Goal: Task Accomplishment & Management: Manage account settings

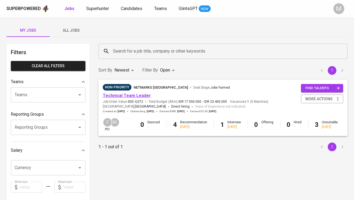
click at [122, 95] on link "Technical Team Leader" at bounding box center [127, 95] width 48 height 5
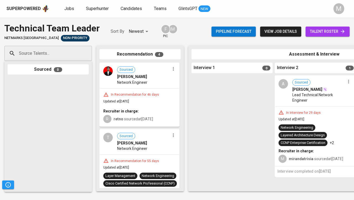
click at [330, 30] on span "talent roster" at bounding box center [327, 31] width 35 height 7
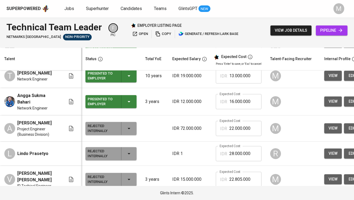
scroll to position [73, 0]
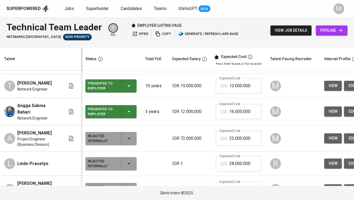
click at [97, 110] on div "Presented to Employer" at bounding box center [102, 112] width 29 height 12
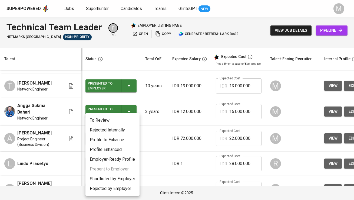
click at [102, 129] on li "Rejected Internally" at bounding box center [113, 130] width 54 height 10
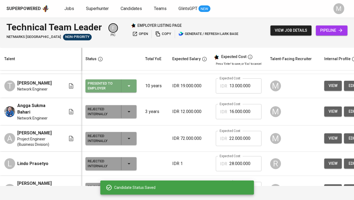
click at [101, 87] on div "Presented to Employer" at bounding box center [102, 86] width 29 height 12
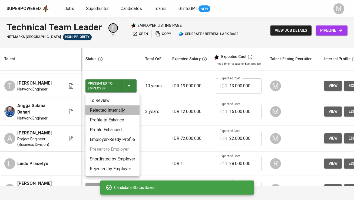
click at [103, 108] on li "Rejected Internally" at bounding box center [113, 110] width 54 height 10
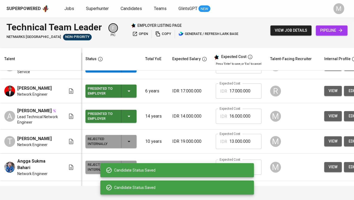
scroll to position [17, 0]
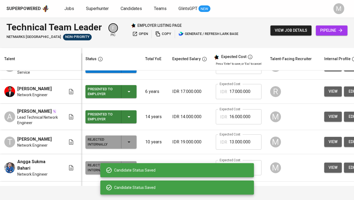
click at [104, 115] on div "Presented to Employer" at bounding box center [102, 117] width 29 height 12
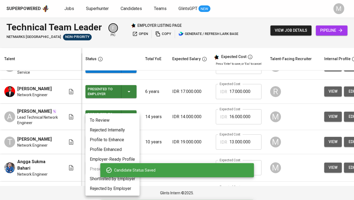
click at [113, 127] on li "Rejected Internally" at bounding box center [113, 130] width 54 height 10
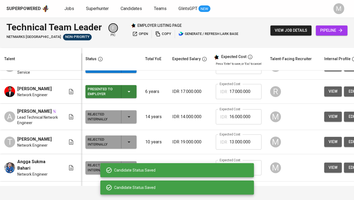
click at [109, 98] on td "Presented to Employer" at bounding box center [111, 92] width 60 height 24
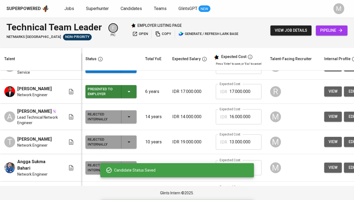
click at [109, 91] on div "Presented to Employer" at bounding box center [102, 92] width 29 height 12
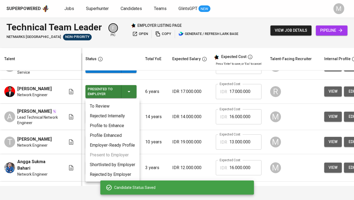
click at [112, 115] on li "Rejected Internally" at bounding box center [113, 116] width 54 height 10
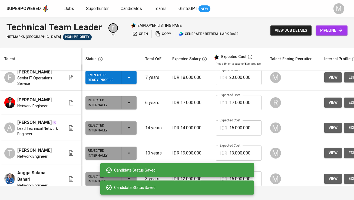
scroll to position [0, 0]
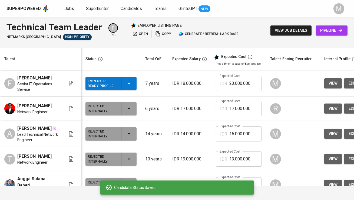
click at [104, 82] on div "Employer-Ready Profile" at bounding box center [102, 83] width 29 height 12
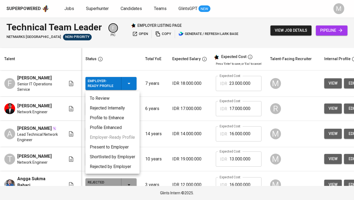
click at [114, 145] on li "Present to Employer" at bounding box center [113, 147] width 54 height 10
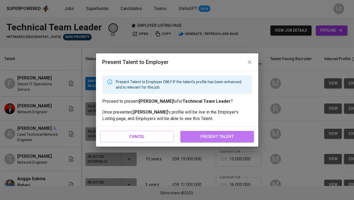
click at [217, 136] on span "present talent" at bounding box center [218, 136] width 62 height 7
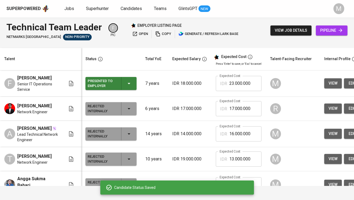
click at [163, 32] on span "copy" at bounding box center [163, 34] width 16 height 6
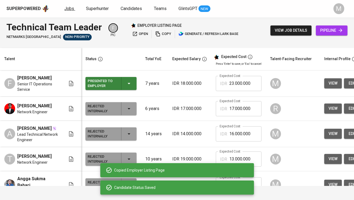
click at [66, 6] on span "Jobs" at bounding box center [69, 8] width 10 height 5
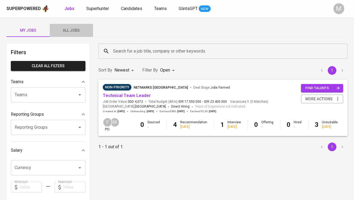
click at [76, 28] on span "All Jobs" at bounding box center [71, 30] width 37 height 7
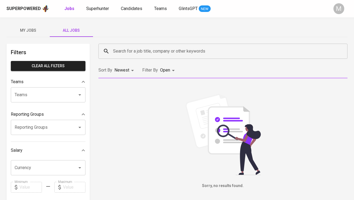
click at [134, 51] on input "Search for a job title, company or other keywords" at bounding box center [224, 51] width 225 height 10
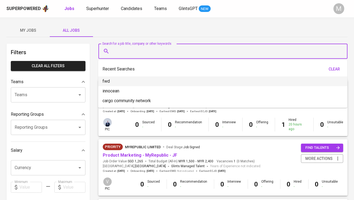
click at [139, 80] on li "fwd" at bounding box center [222, 81] width 249 height 10
type input "fwd"
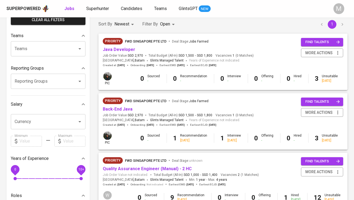
scroll to position [47, 0]
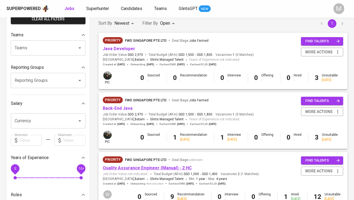
click at [127, 166] on link "Quality Assurance Engineer (Manual) - 2 HC" at bounding box center [147, 167] width 89 height 5
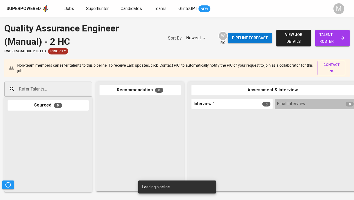
click at [318, 40] on link "talent roster" at bounding box center [333, 38] width 34 height 17
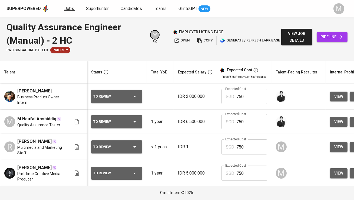
click at [68, 8] on span "Jobs" at bounding box center [69, 8] width 10 height 5
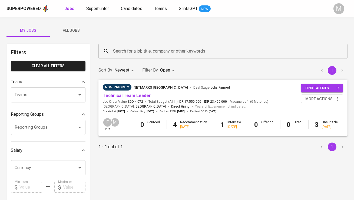
click at [70, 30] on span "All Jobs" at bounding box center [71, 30] width 37 height 7
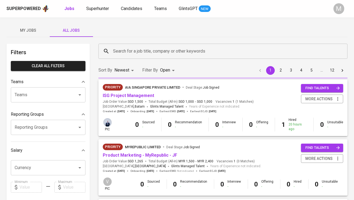
click at [139, 52] on input "Search for a job title, company or other keywords" at bounding box center [224, 51] width 225 height 10
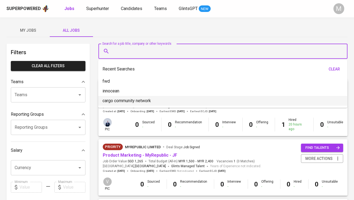
click at [146, 99] on p "cargo community network" at bounding box center [127, 100] width 48 height 6
type input "cargo community network"
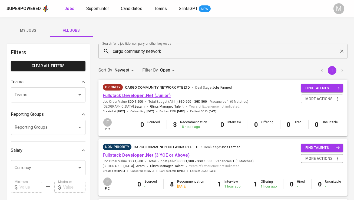
click at [129, 97] on link "Fullstack Developer .Net (Junior)" at bounding box center [137, 95] width 68 height 5
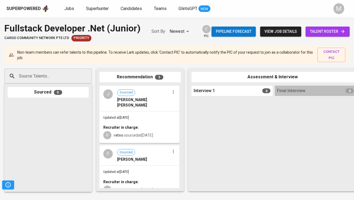
click at [318, 31] on span "talent roster" at bounding box center [327, 31] width 35 height 7
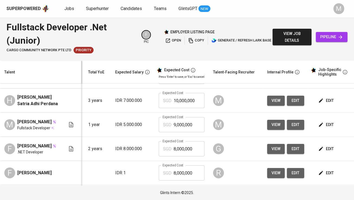
scroll to position [0, 86]
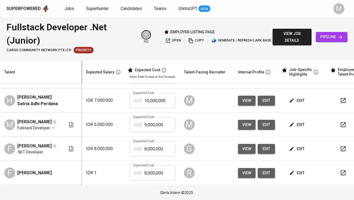
click at [270, 130] on button "edit" at bounding box center [266, 125] width 17 height 10
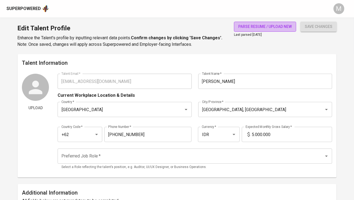
click at [255, 26] on span "parse resume / upload new" at bounding box center [265, 26] width 54 height 7
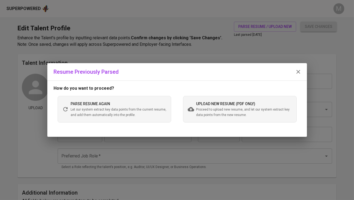
click at [227, 103] on span "upload new resume (pdf only)" at bounding box center [226, 104] width 59 height 4
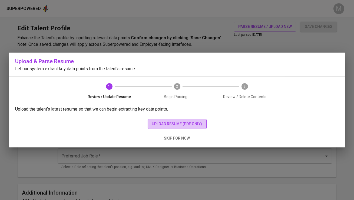
click at [183, 120] on button "upload resume (pdf only)" at bounding box center [177, 124] width 59 height 10
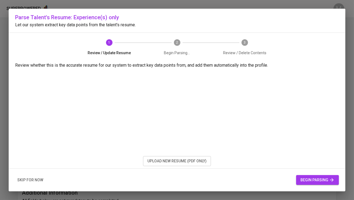
click at [307, 178] on span "begin parsing" at bounding box center [318, 179] width 34 height 7
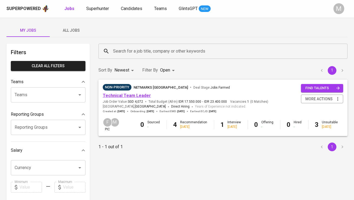
click at [143, 95] on link "Technical Team Leader" at bounding box center [127, 95] width 48 height 5
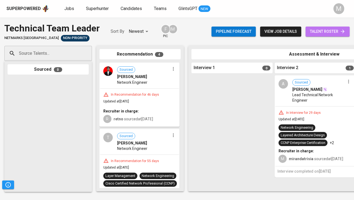
click at [323, 31] on span "talent roster" at bounding box center [327, 31] width 35 height 7
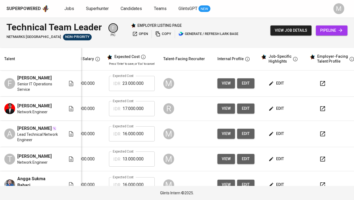
scroll to position [0, 109]
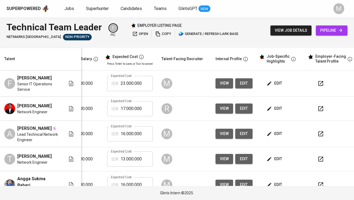
click at [318, 82] on icon "button" at bounding box center [321, 83] width 6 height 6
click at [268, 83] on icon "button" at bounding box center [270, 83] width 4 height 4
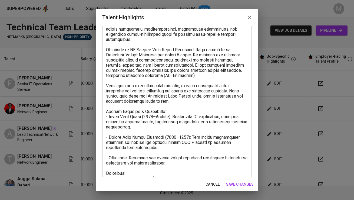
scroll to position [136, 0]
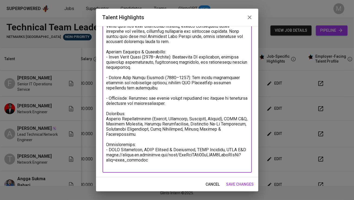
click at [192, 98] on textarea at bounding box center [177, 47] width 142 height 242
click at [152, 128] on textarea at bounding box center [177, 47] width 142 height 242
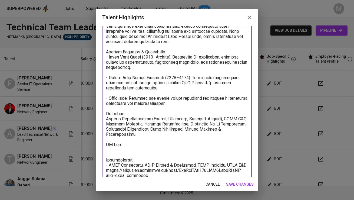
paste textarea "[URL][DOMAIN_NAME]"
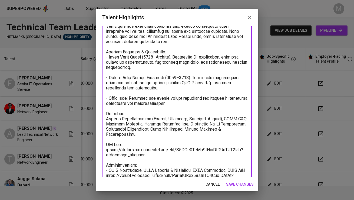
type textarea "Fadly is an experienced Network & IT Operations professional with over 7 years …"
click at [244, 185] on span "save changes" at bounding box center [241, 184] width 28 height 7
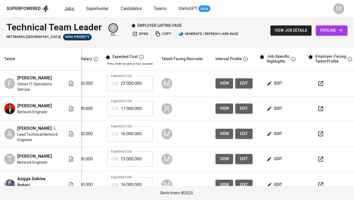
click at [69, 5] on link "Jobs" at bounding box center [69, 8] width 11 height 7
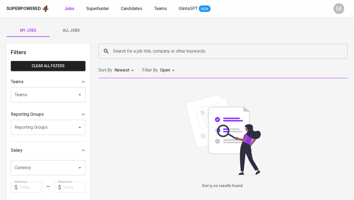
click at [73, 26] on button "All Jobs" at bounding box center [71, 30] width 43 height 13
click at [120, 53] on input "Search for a job title, company or other keywords" at bounding box center [224, 51] width 225 height 10
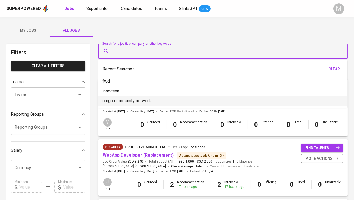
click at [126, 100] on p "cargo community network" at bounding box center [127, 100] width 48 height 6
type input "cargo community network"
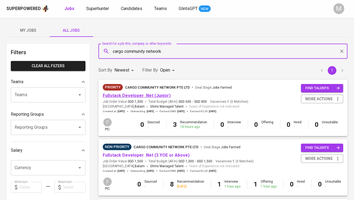
click at [158, 93] on link "Fullstack Developer .Net (Junior)" at bounding box center [137, 95] width 68 height 5
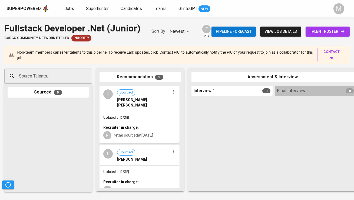
click at [316, 33] on span "talent roster" at bounding box center [327, 31] width 35 height 7
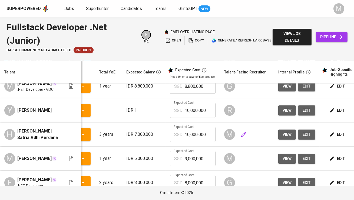
scroll to position [0, 57]
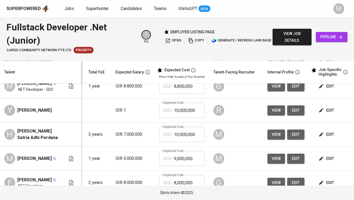
click at [297, 138] on span "edit" at bounding box center [296, 134] width 9 height 7
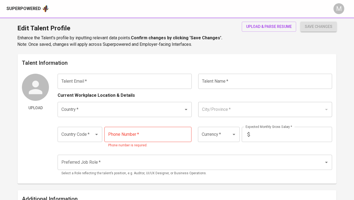
type input "[EMAIL_ADDRESS][DOMAIN_NAME]"
type input "[PERSON_NAME] Satria Adhi Perdana"
type input "[GEOGRAPHIC_DATA]"
type input "[GEOGRAPHIC_DATA], [GEOGRAPHIC_DATA]"
type input "+62"
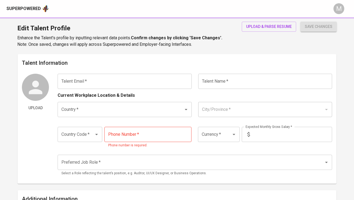
type input "851-5623-1370"
type input "IDR"
radio input "true"
type input "3"
type input "Immediately Available"
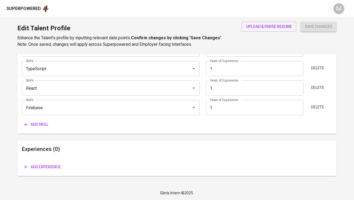
scroll to position [272, 0]
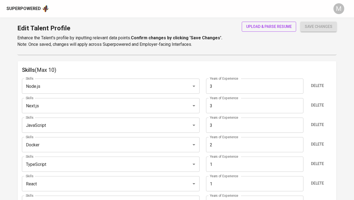
click at [248, 30] on button "upload & parse resume" at bounding box center [269, 27] width 54 height 10
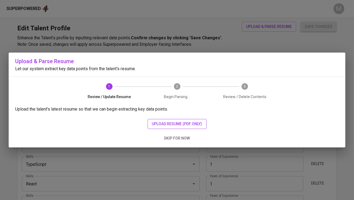
click at [164, 126] on span "upload resume (pdf only)" at bounding box center [177, 123] width 50 height 7
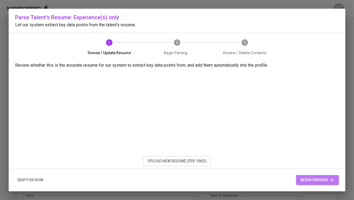
click at [323, 176] on span "begin parsing" at bounding box center [318, 179] width 34 height 7
